Goal: Information Seeking & Learning: Learn about a topic

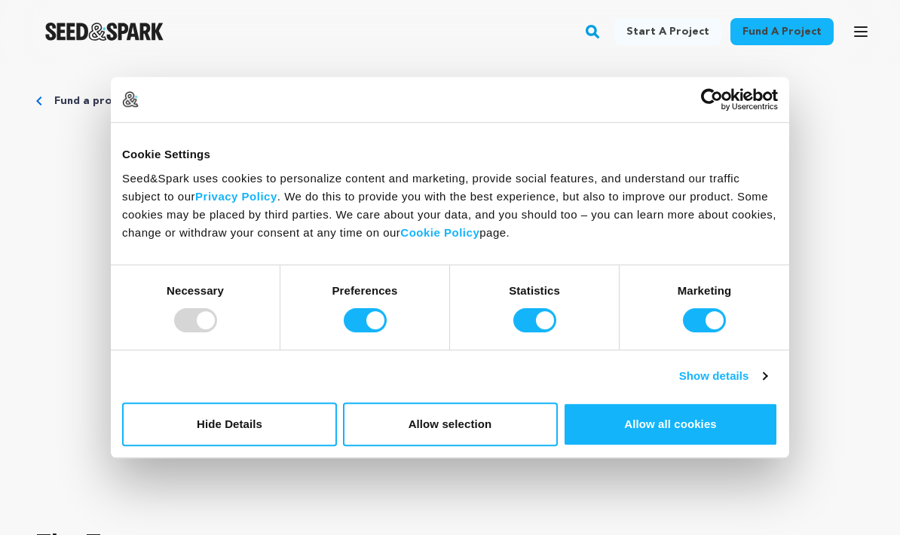
click at [650, 437] on button "Allow all cookies" at bounding box center [670, 425] width 215 height 44
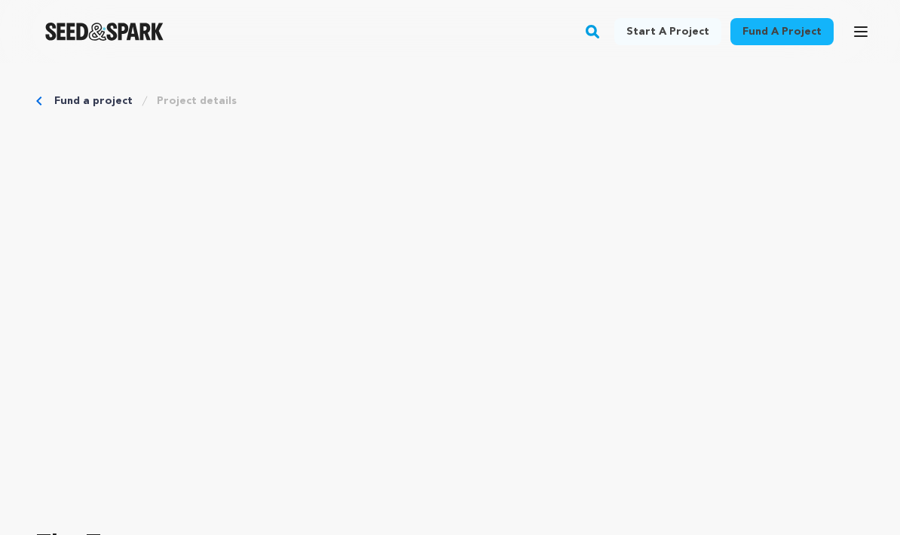
click at [594, 32] on div "Fund a project Start a project Search Login Sign up Start a project Fund a proj…" at bounding box center [438, 31] width 876 height 39
click at [602, 29] on rect "button" at bounding box center [593, 32] width 18 height 18
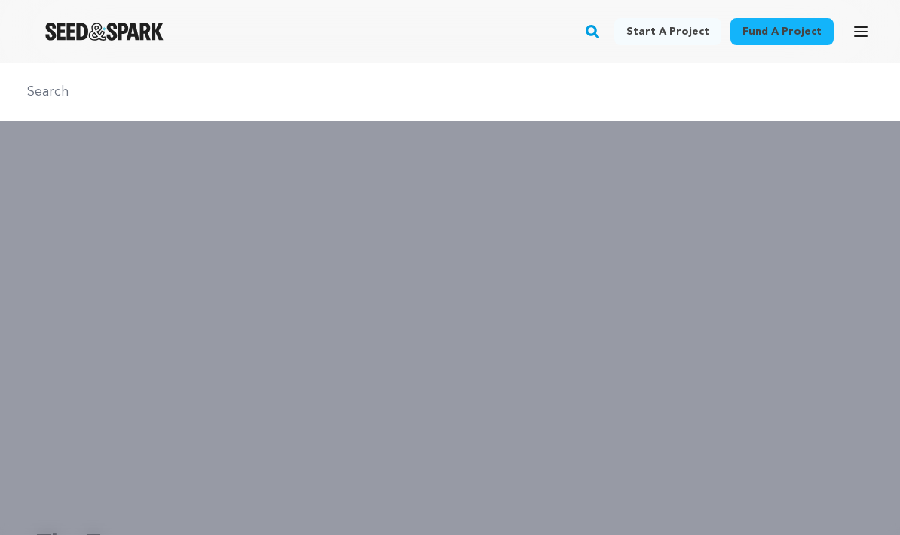
click at [602, 26] on rect "button" at bounding box center [593, 32] width 18 height 18
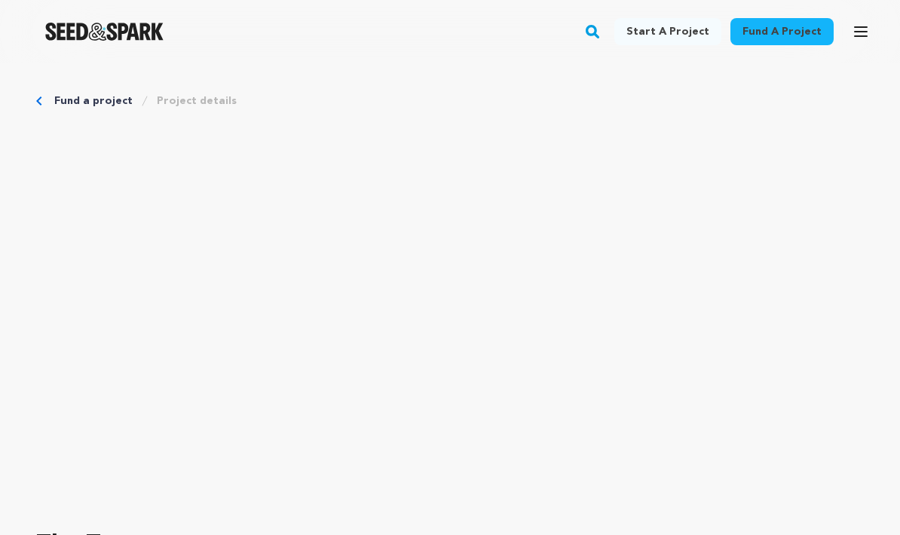
click at [597, 31] on icon "button" at bounding box center [593, 32] width 19 height 18
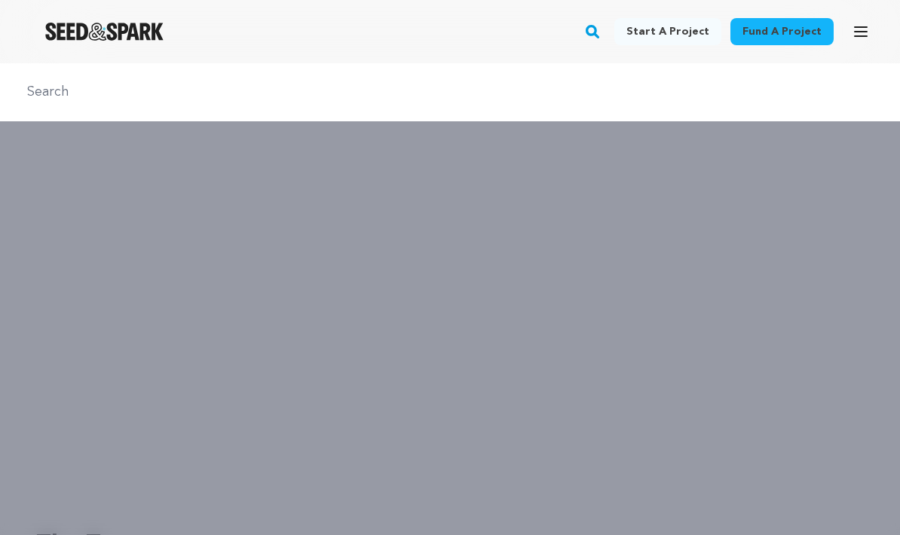
click at [602, 35] on rect "button" at bounding box center [593, 32] width 18 height 18
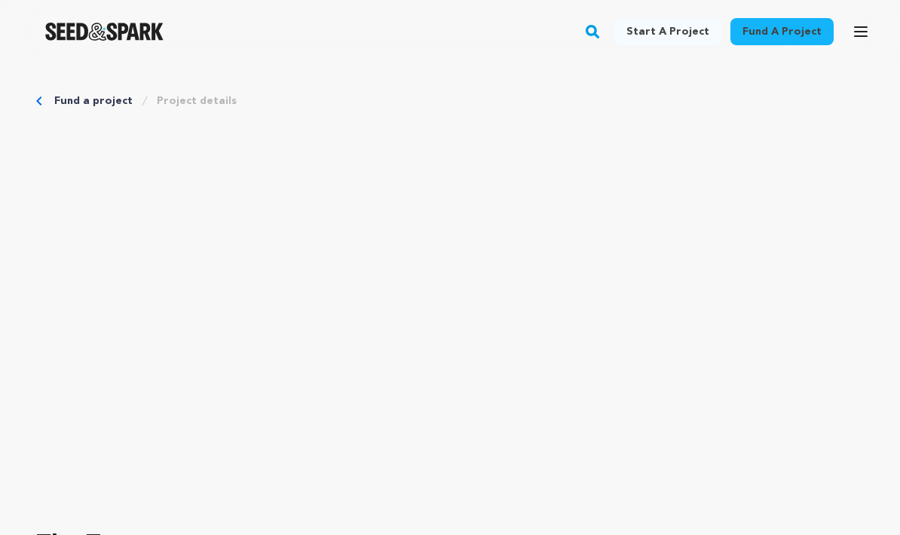
click at [601, 28] on rect "button" at bounding box center [593, 32] width 18 height 18
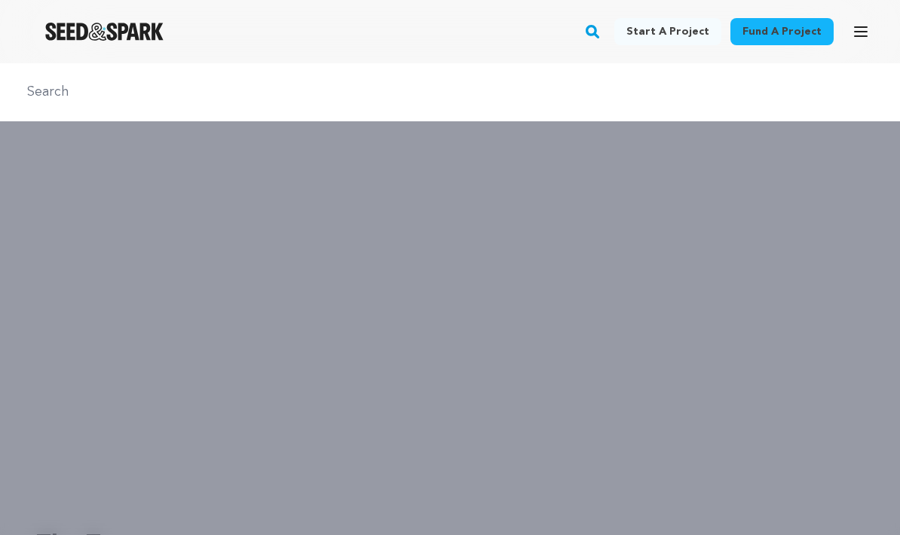
click at [219, 84] on input "text" at bounding box center [450, 92] width 864 height 22
type input "The tour"
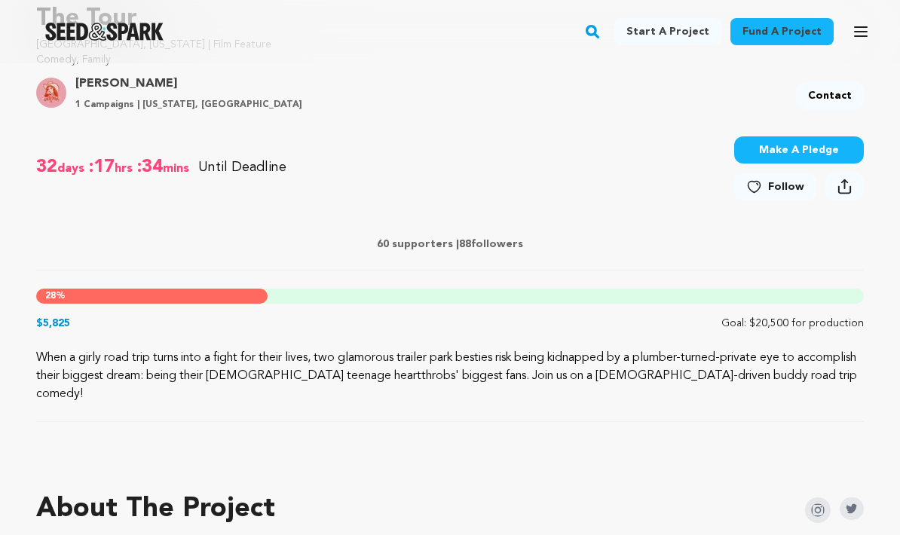
scroll to position [545, 0]
